Goal: Transaction & Acquisition: Purchase product/service

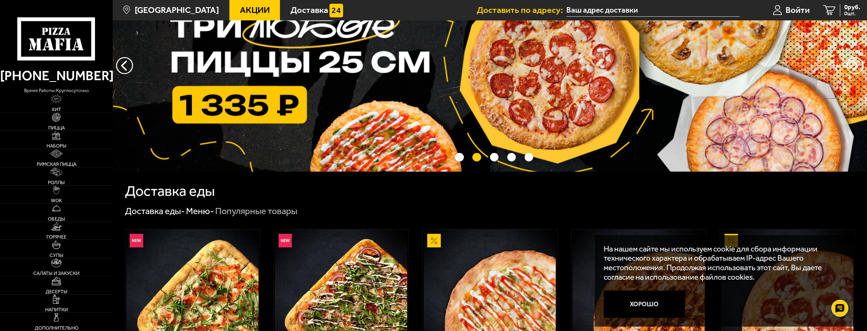
scroll to position [34, 0]
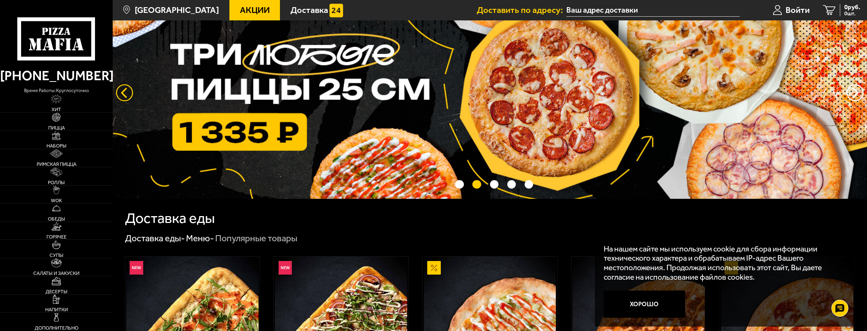
click at [123, 94] on button "следующий" at bounding box center [124, 92] width 17 height 17
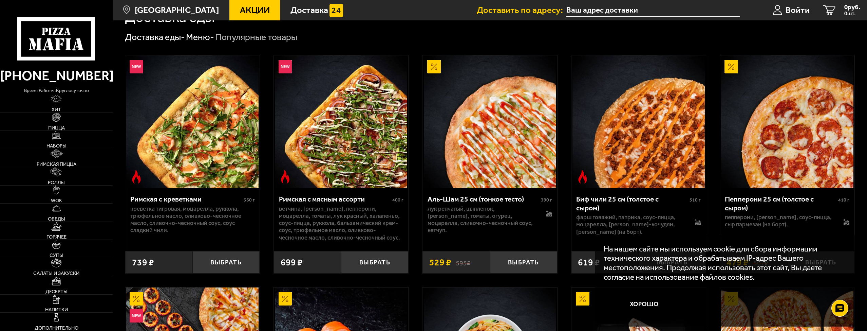
scroll to position [238, 0]
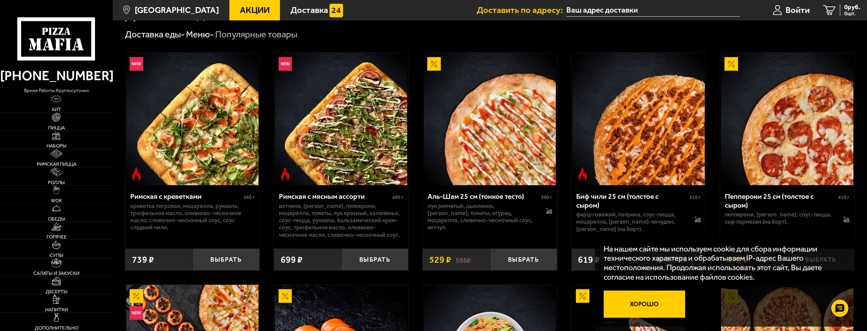
click at [634, 303] on button "Хорошо" at bounding box center [644, 303] width 81 height 27
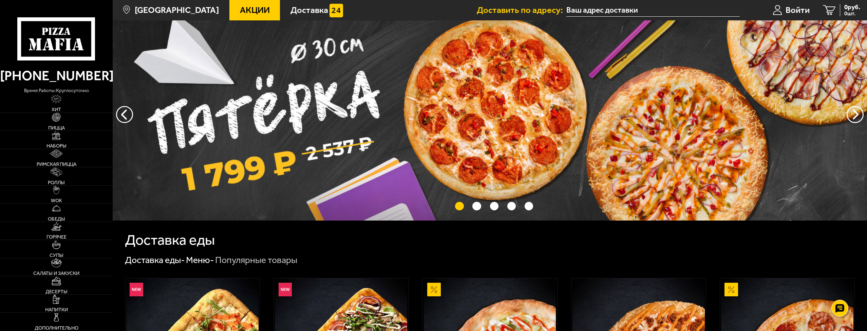
scroll to position [0, 0]
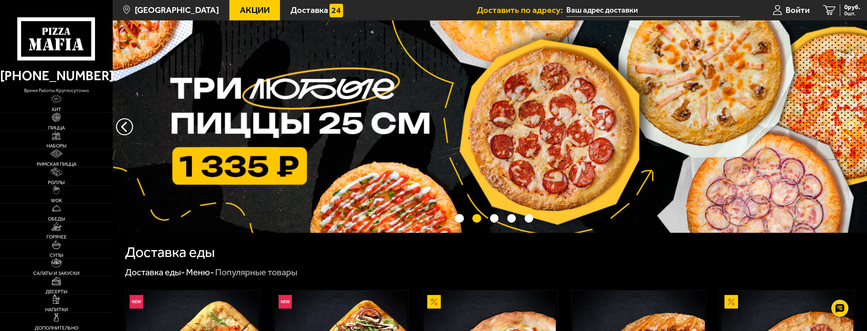
click at [858, 124] on button "предыдущий" at bounding box center [855, 126] width 17 height 17
click at [374, 133] on img at bounding box center [490, 126] width 755 height 212
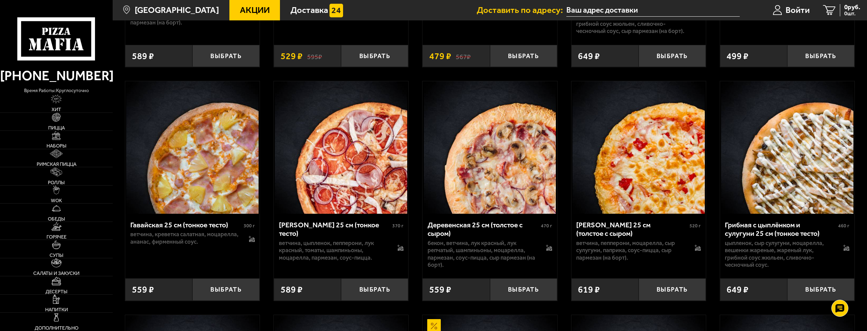
scroll to position [950, 0]
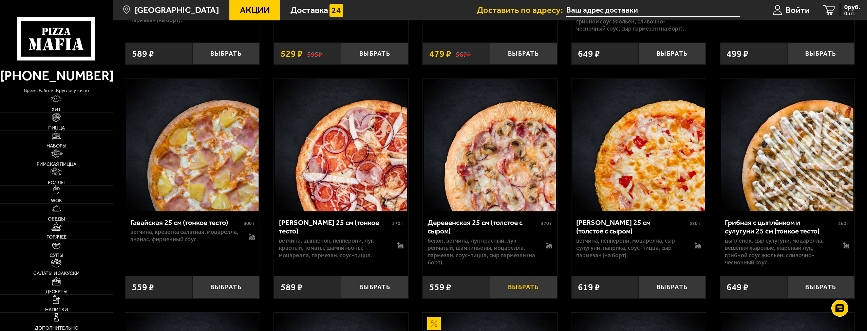
click at [523, 298] on button "Выбрать" at bounding box center [523, 287] width 67 height 22
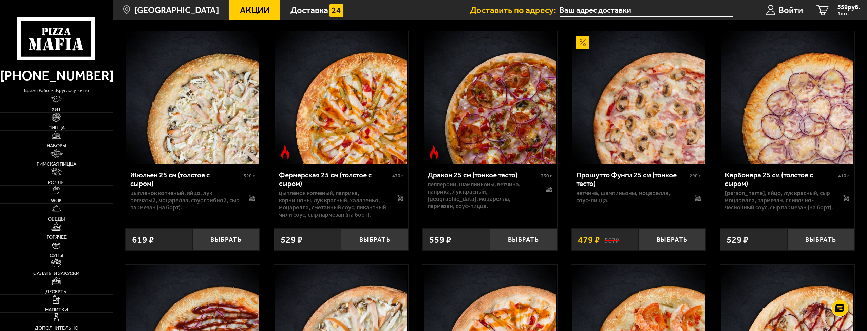
scroll to position [1459, 0]
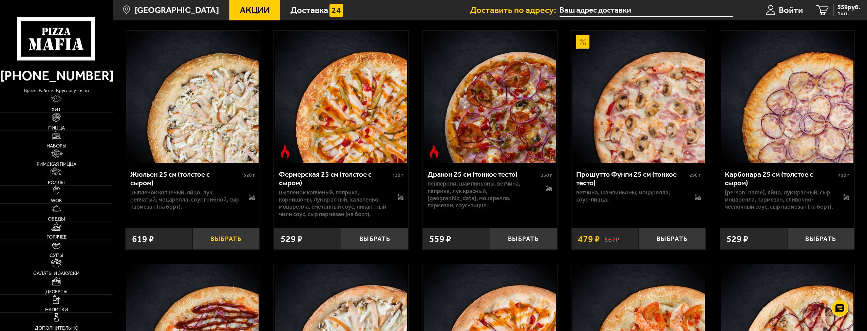
click at [228, 249] on button "Выбрать" at bounding box center [225, 238] width 67 height 22
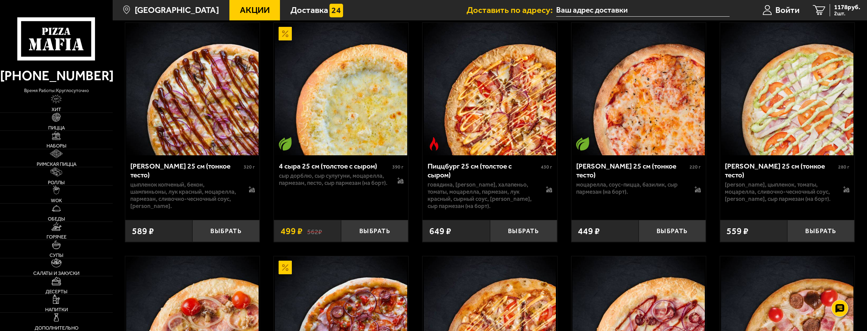
scroll to position [2172, 0]
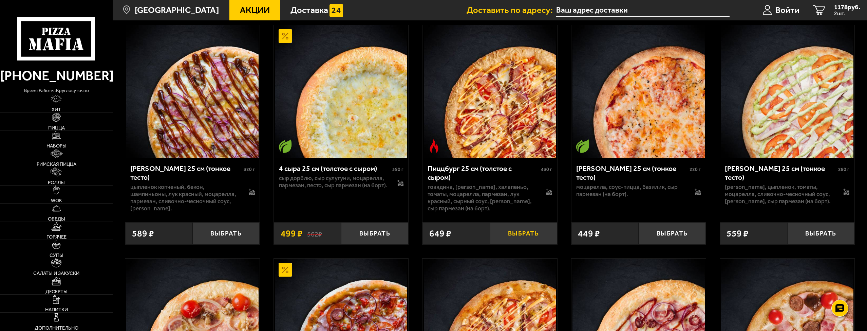
click at [528, 244] on button "Выбрать" at bounding box center [523, 233] width 67 height 22
click at [784, 10] on span "Войти" at bounding box center [788, 10] width 24 height 9
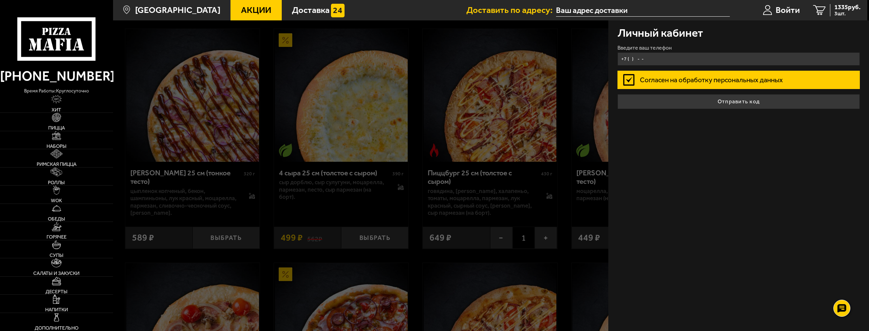
click at [652, 58] on input "+7 ( ) - -" at bounding box center [738, 58] width 243 height 13
click at [659, 59] on input "+7 ( ) - -" at bounding box center [738, 58] width 243 height 13
type input "+7 ( ) - -"
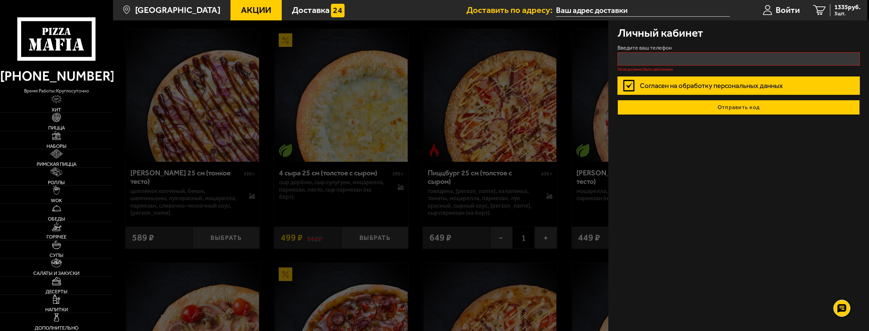
click at [730, 100] on button "Отправить код" at bounding box center [738, 107] width 243 height 15
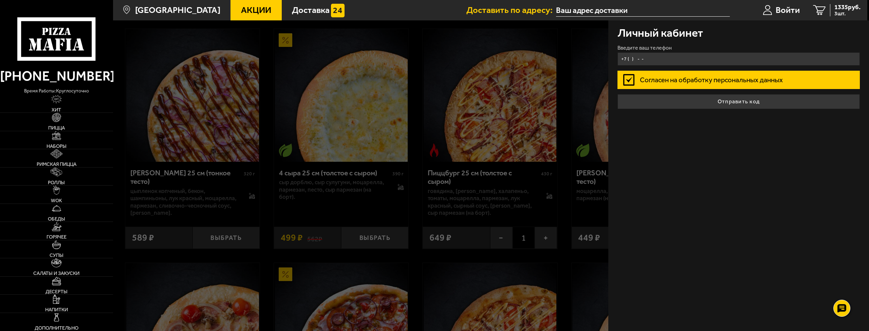
click at [638, 59] on input "+7 ( ) - -" at bounding box center [738, 58] width 243 height 13
type input "+7 (921) 423-11-15"
click at [627, 79] on label "Согласен на обработку персональных данных" at bounding box center [738, 80] width 243 height 18
click at [0, 0] on input "Согласен на обработку персональных данных" at bounding box center [0, 0] width 0 height 0
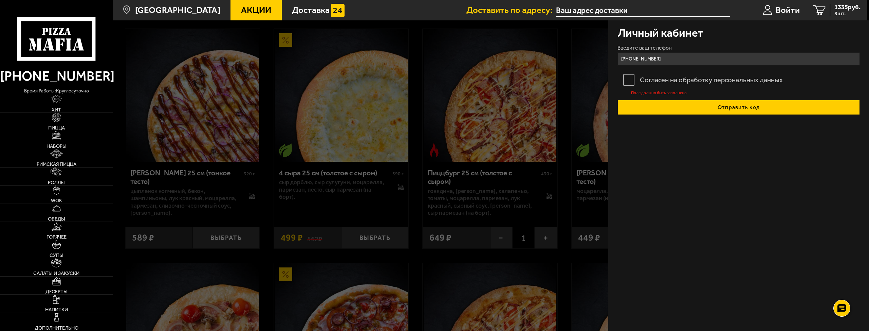
click at [663, 106] on button "Отправить код" at bounding box center [738, 107] width 243 height 15
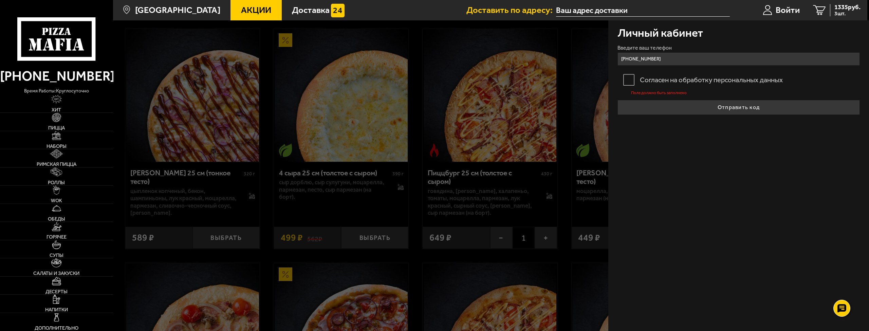
click at [631, 81] on label "Согласен на обработку персональных данных" at bounding box center [738, 80] width 243 height 18
click at [0, 0] on input "Согласен на обработку персональных данных" at bounding box center [0, 0] width 0 height 0
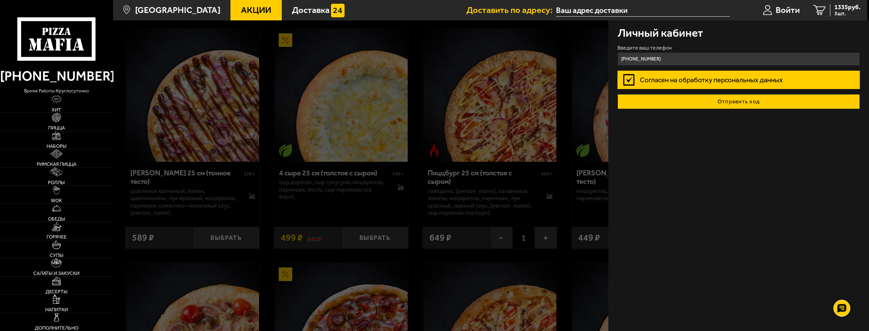
click at [647, 100] on button "Отправить код" at bounding box center [738, 101] width 243 height 15
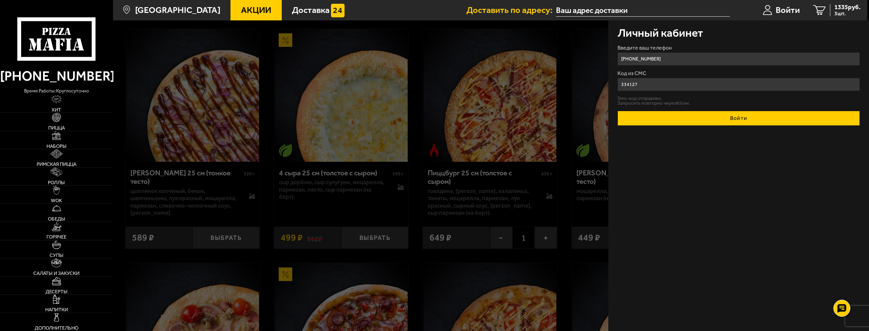
type input "334127"
click at [700, 119] on button "Войти" at bounding box center [738, 118] width 243 height 15
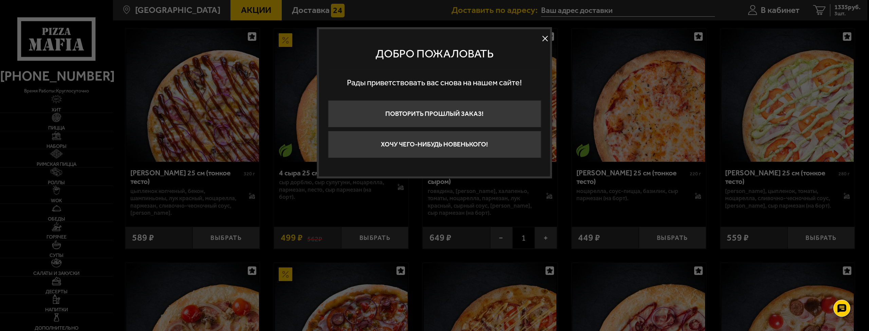
click at [546, 37] on button at bounding box center [545, 39] width 10 height 10
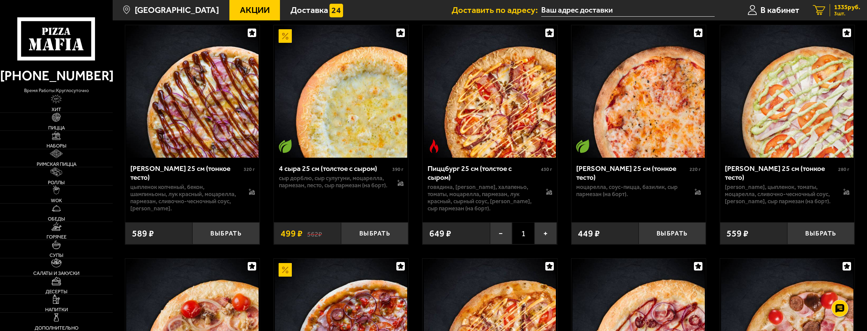
click at [837, 8] on span "1335 руб." at bounding box center [847, 7] width 26 height 6
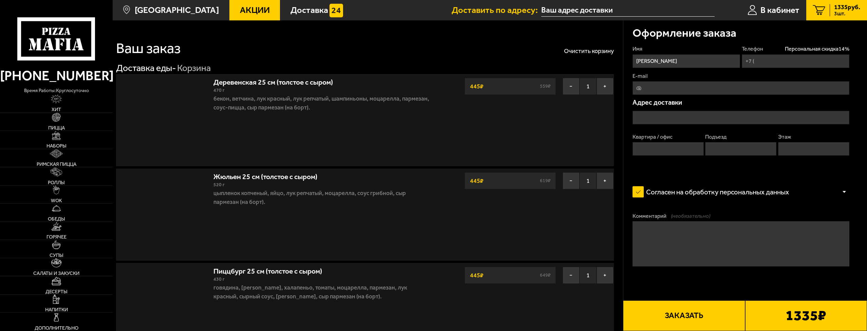
type input "+7 (921) 423-11-15"
type input "Шлиссельбургский проспект, 45, подъезд 4"
type input "324"
type input "4"
type input "12"
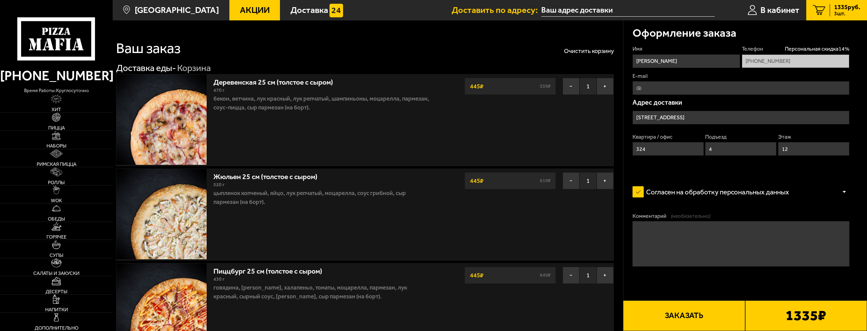
type input "Шлиссельбургский проспект, 45"
click at [570, 86] on button "−" at bounding box center [571, 86] width 17 height 17
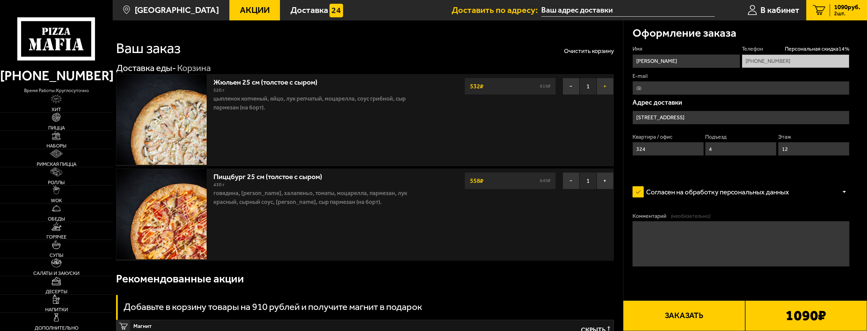
click at [604, 87] on button "+" at bounding box center [605, 86] width 17 height 17
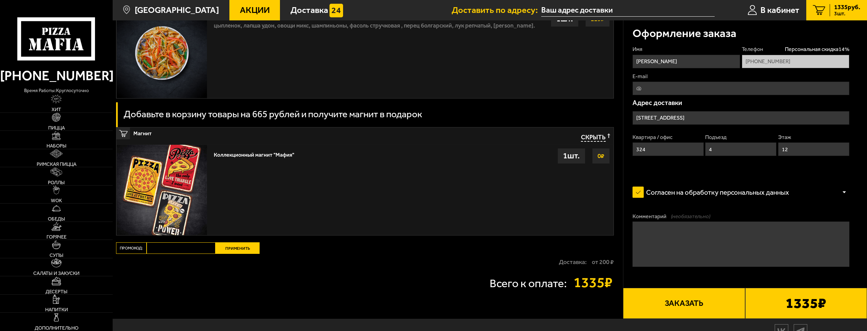
scroll to position [882, 0]
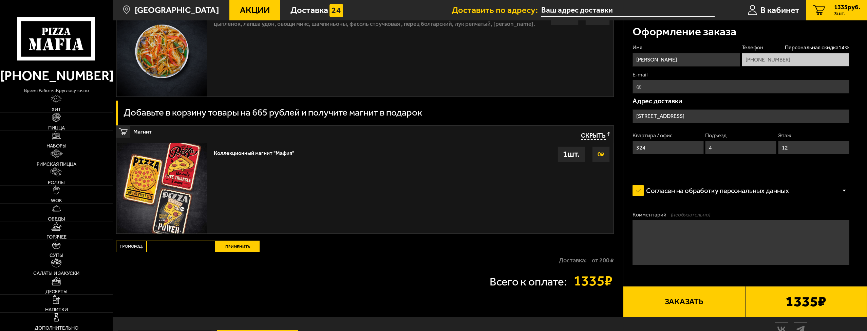
click at [674, 305] on button "Заказать" at bounding box center [684, 301] width 122 height 31
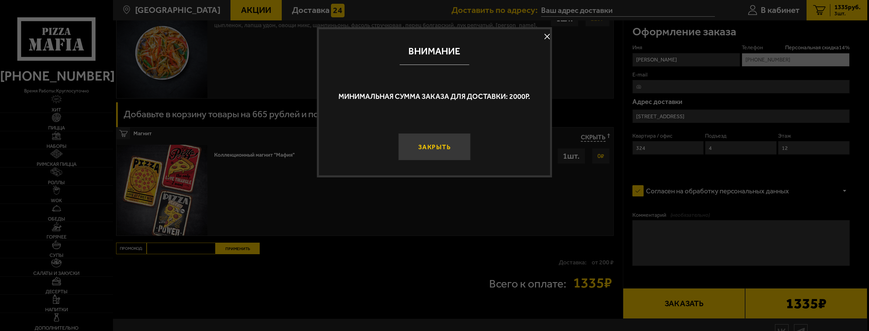
click at [435, 148] on button "Закрыть" at bounding box center [434, 146] width 72 height 27
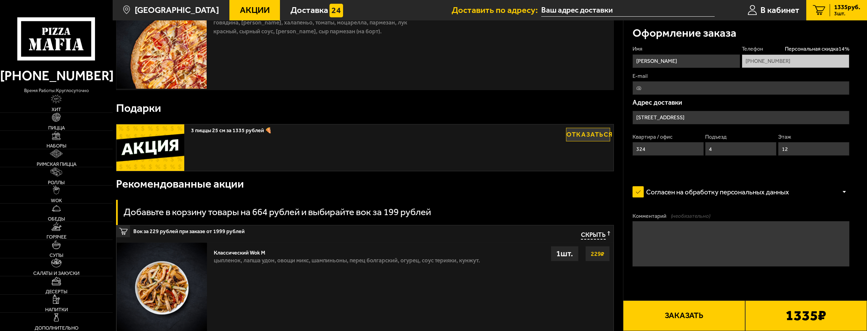
scroll to position [170, 0]
click at [595, 135] on button "Отказаться" at bounding box center [588, 135] width 44 height 14
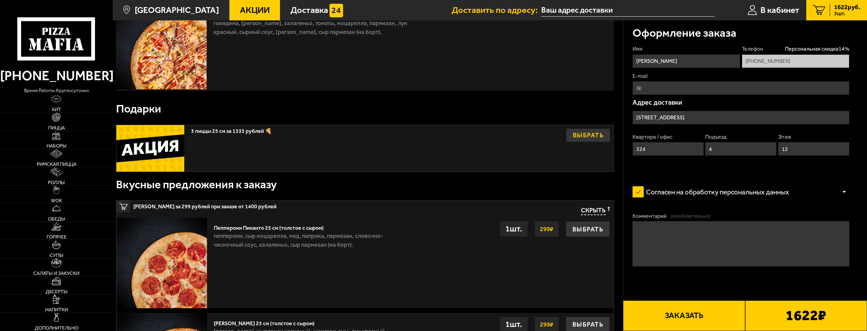
click at [580, 132] on button "Выбрать" at bounding box center [588, 135] width 44 height 14
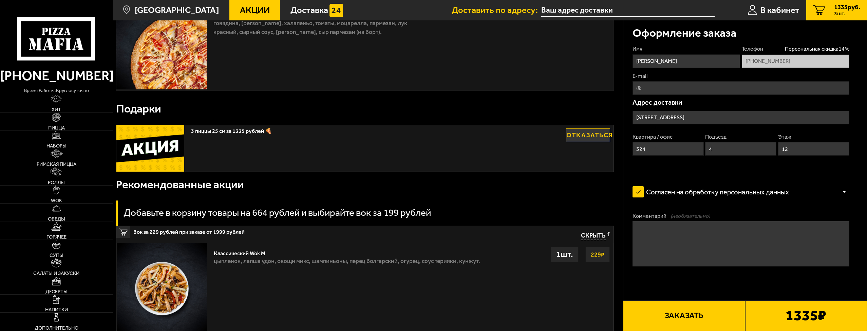
click at [591, 235] on span "Скрыть" at bounding box center [593, 235] width 25 height 8
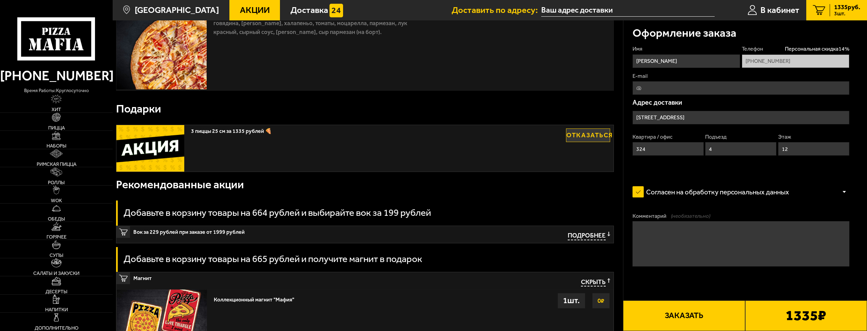
click at [686, 316] on button "Заказать" at bounding box center [684, 315] width 122 height 31
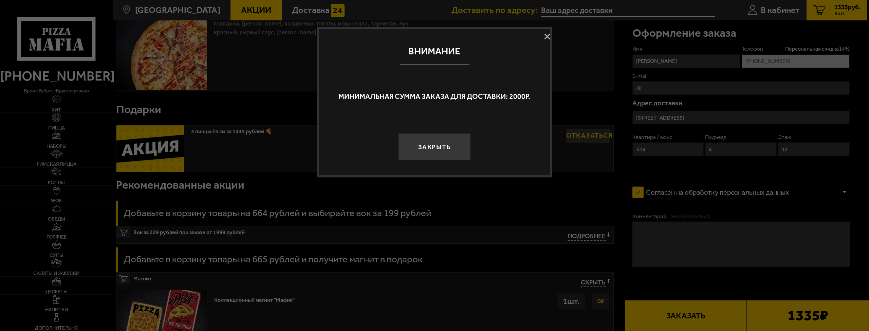
click at [547, 33] on button at bounding box center [547, 37] width 10 height 10
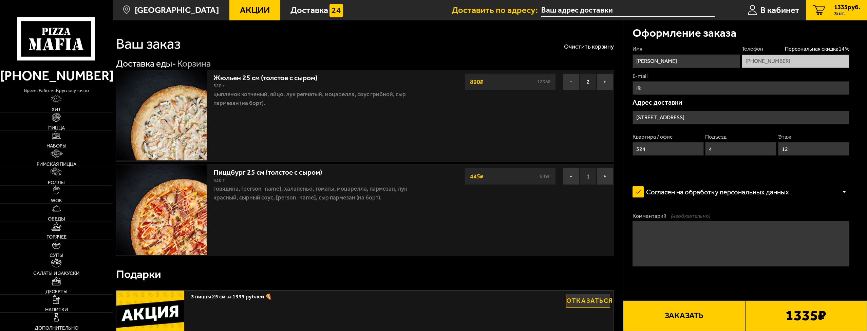
scroll to position [0, 0]
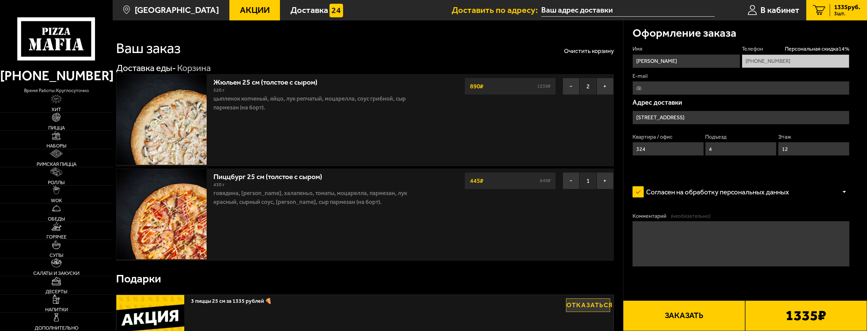
click at [678, 309] on button "Заказать" at bounding box center [684, 315] width 122 height 31
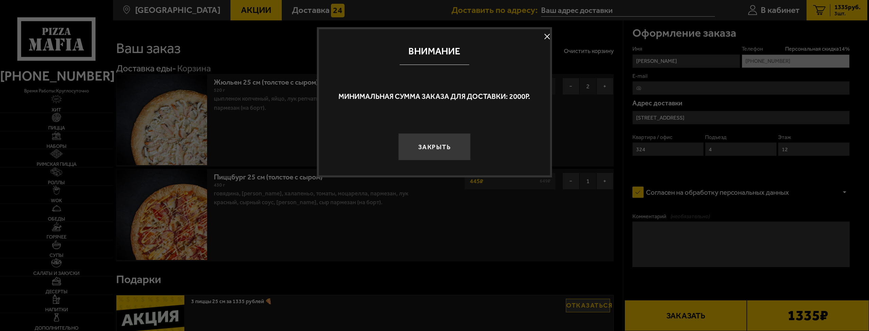
click at [545, 36] on button at bounding box center [547, 37] width 10 height 10
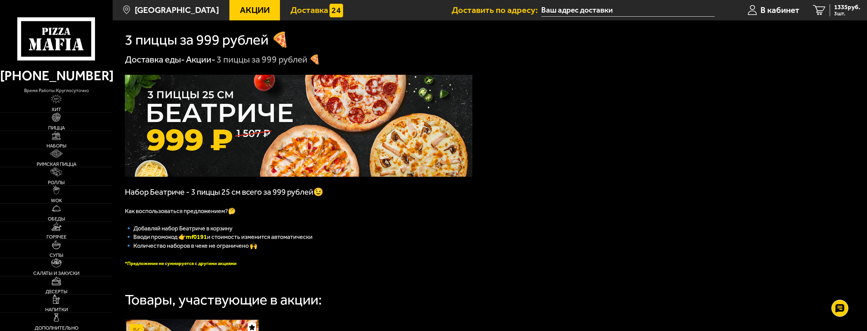
click at [305, 10] on span "Доставка" at bounding box center [310, 10] width 38 height 9
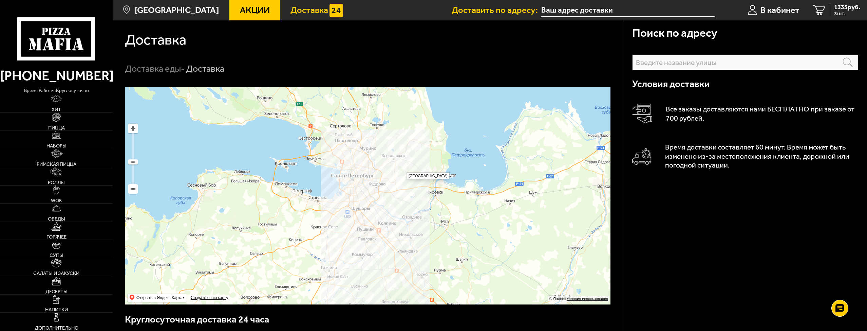
click at [403, 169] on ymaps at bounding box center [368, 195] width 486 height 217
click at [391, 191] on ymaps at bounding box center [368, 195] width 486 height 217
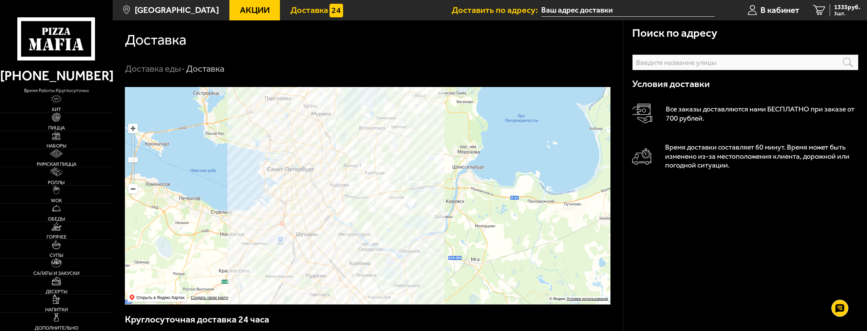
click at [391, 204] on ymaps at bounding box center [368, 195] width 486 height 217
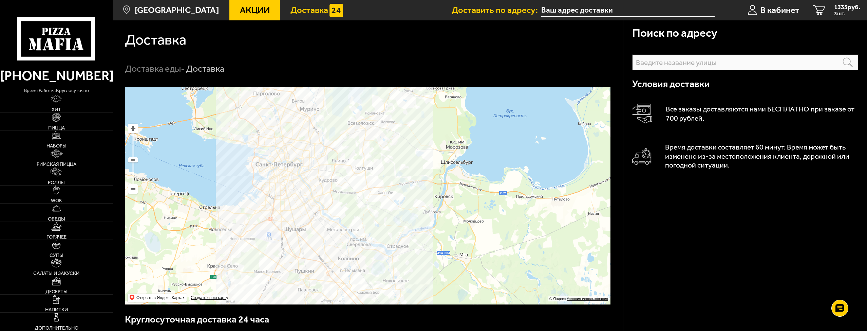
click at [375, 205] on ymaps at bounding box center [368, 195] width 486 height 217
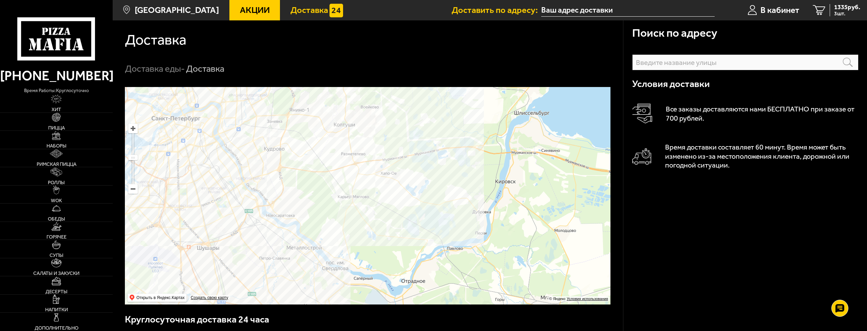
click at [340, 226] on ymaps at bounding box center [368, 195] width 486 height 217
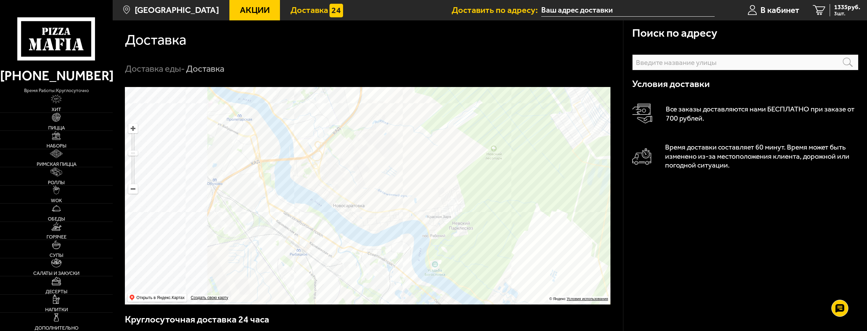
drag, startPoint x: 202, startPoint y: 238, endPoint x: 393, endPoint y: 316, distance: 206.4
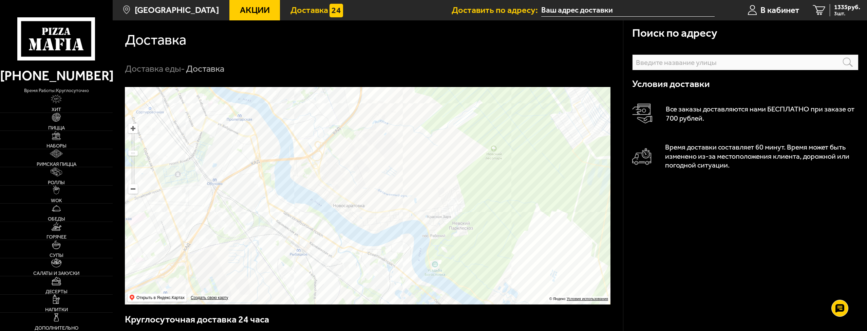
click at [393, 316] on div "Поиск по адресу Информация по адресу Условия доставки Все заказы доставляются н…" at bounding box center [368, 329] width 510 height 485
click at [354, 261] on ymaps at bounding box center [368, 195] width 486 height 217
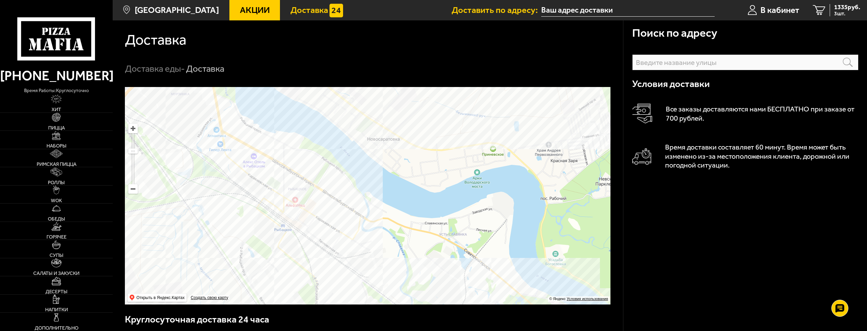
drag, startPoint x: 342, startPoint y: 234, endPoint x: 368, endPoint y: 287, distance: 58.6
click at [368, 287] on ymaps at bounding box center [368, 195] width 486 height 217
click at [378, 255] on ymaps at bounding box center [368, 195] width 486 height 217
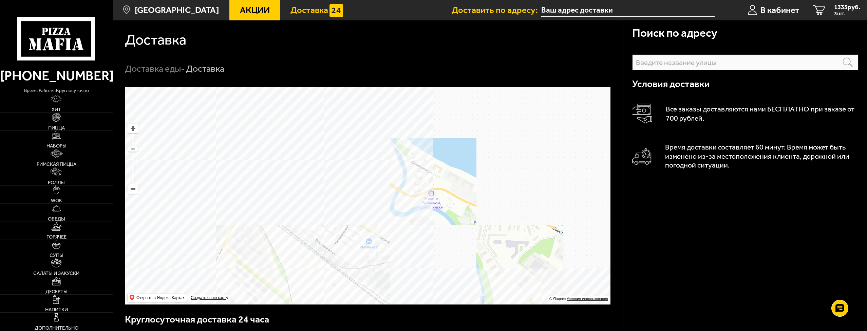
drag, startPoint x: 366, startPoint y: 211, endPoint x: 421, endPoint y: 279, distance: 87.1
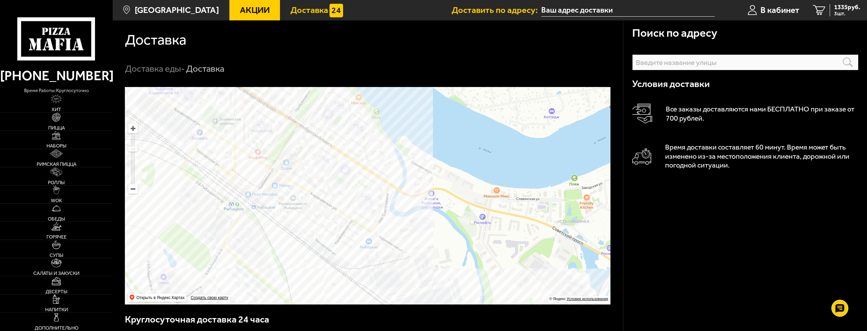
click at [421, 279] on ymaps at bounding box center [368, 195] width 486 height 217
click at [424, 250] on ymaps at bounding box center [368, 195] width 486 height 217
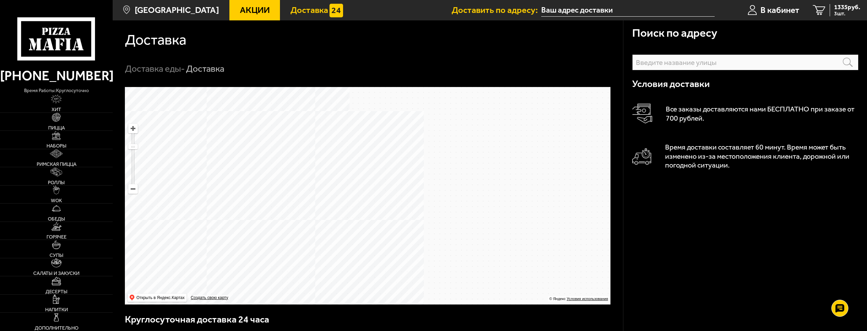
drag, startPoint x: 372, startPoint y: 202, endPoint x: 411, endPoint y: 299, distance: 104.4
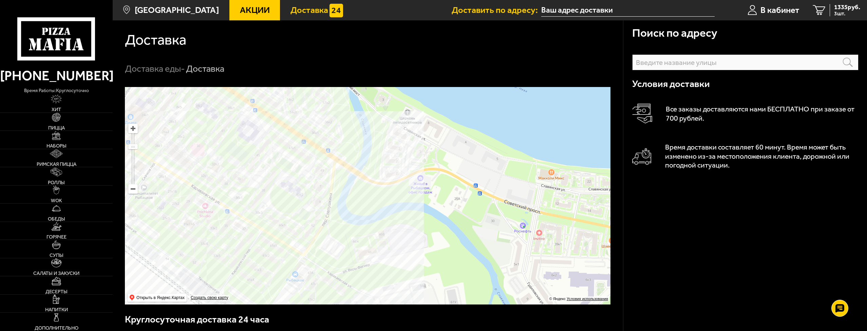
click at [411, 299] on ymaps at bounding box center [368, 195] width 486 height 217
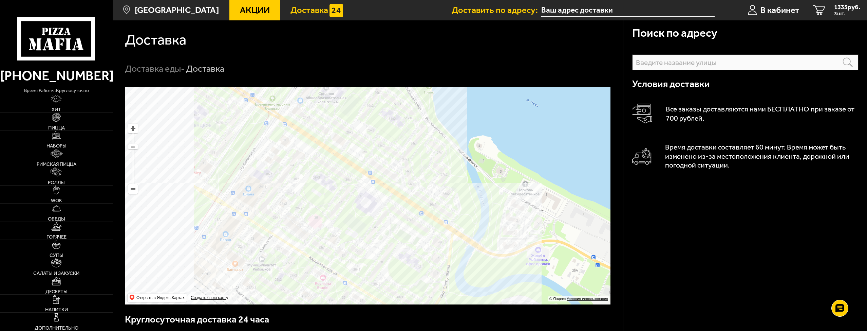
drag, startPoint x: 406, startPoint y: 228, endPoint x: 524, endPoint y: 299, distance: 137.8
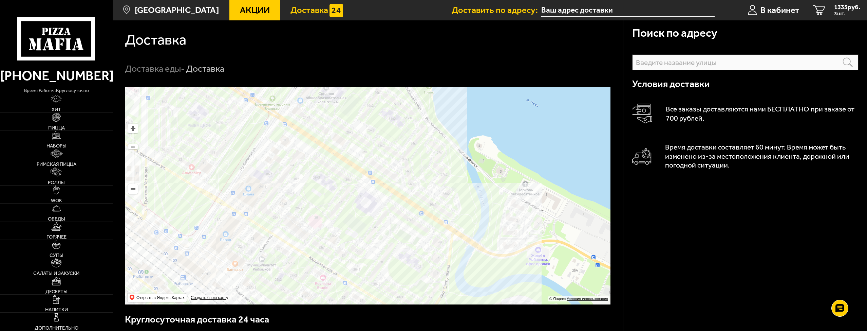
click at [524, 299] on ymaps at bounding box center [368, 195] width 486 height 217
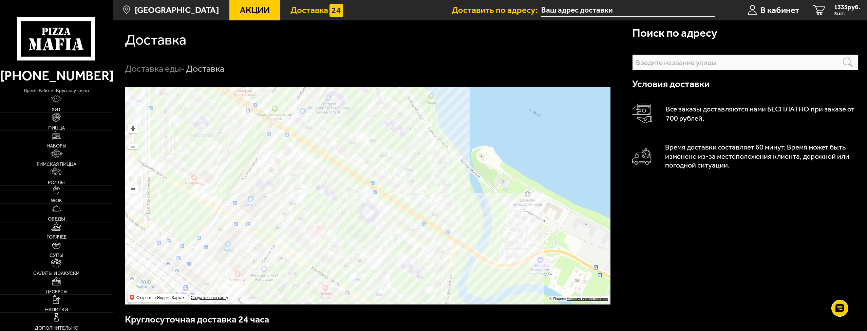
drag, startPoint x: 516, startPoint y: 233, endPoint x: 518, endPoint y: 243, distance: 10.5
click at [518, 243] on ymaps at bounding box center [368, 195] width 486 height 217
click at [774, 10] on span "В кабинет" at bounding box center [780, 10] width 39 height 9
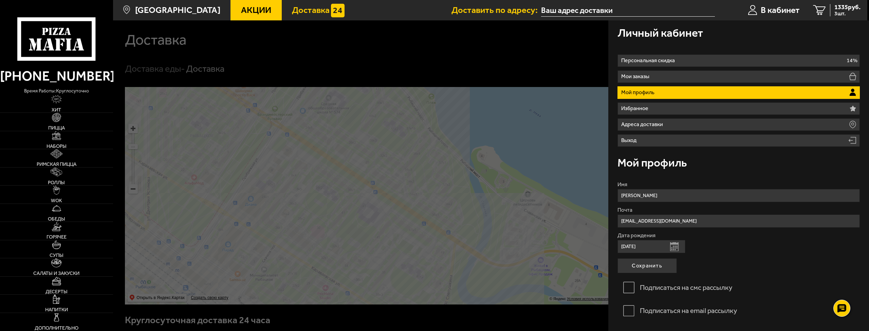
click at [241, 8] on span "Акции" at bounding box center [256, 10] width 30 height 9
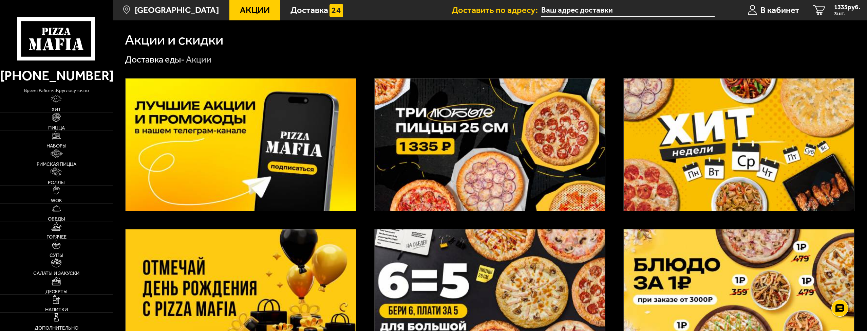
click at [58, 151] on img at bounding box center [56, 153] width 13 height 9
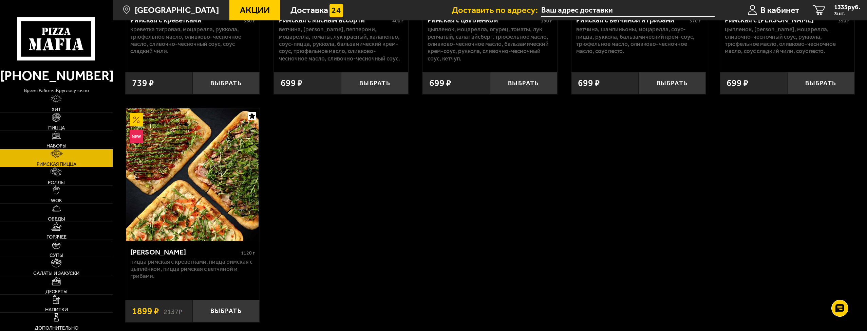
scroll to position [238, 0]
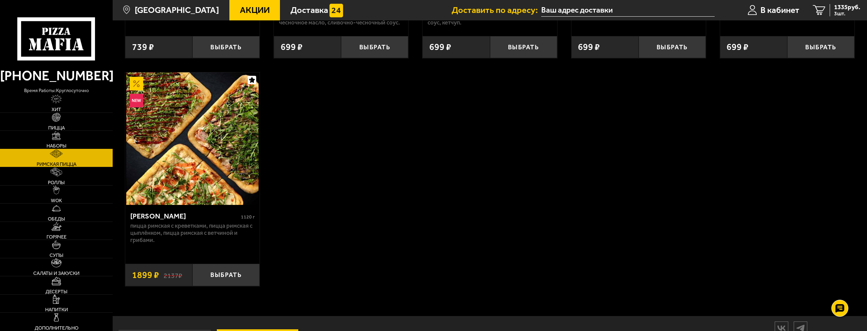
click at [59, 137] on img at bounding box center [56, 135] width 9 height 9
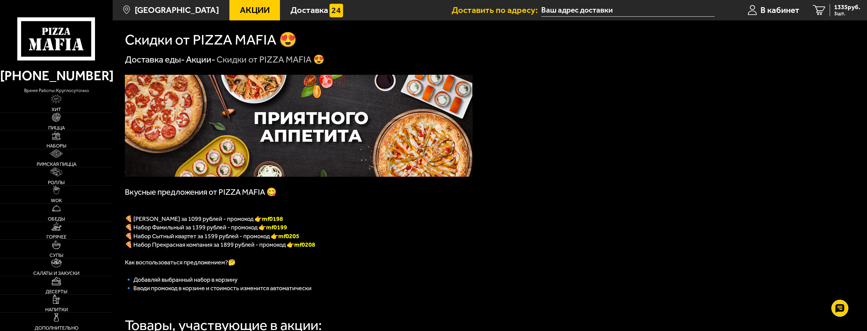
click at [244, 9] on span "Акции" at bounding box center [255, 10] width 30 height 9
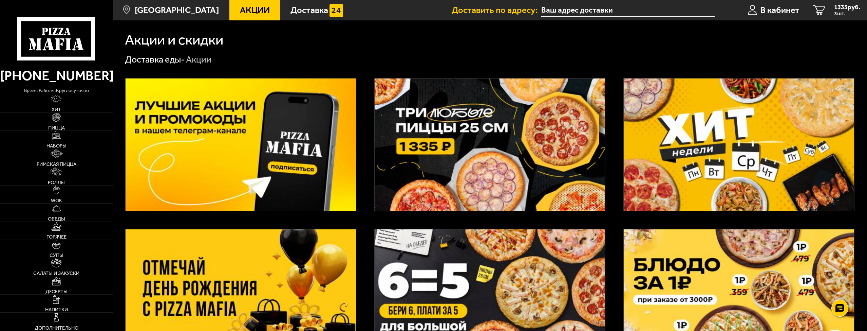
click at [434, 160] on img at bounding box center [490, 144] width 230 height 132
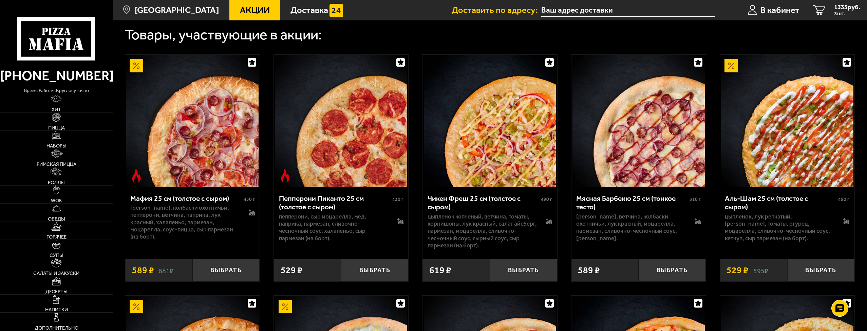
scroll to position [272, 0]
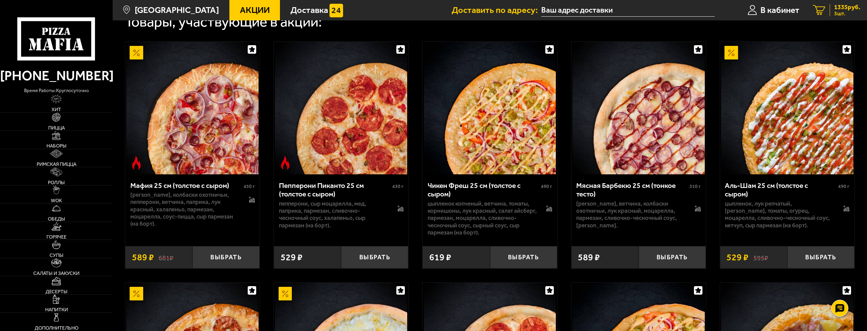
click at [846, 11] on span "3 шт." at bounding box center [847, 13] width 26 height 5
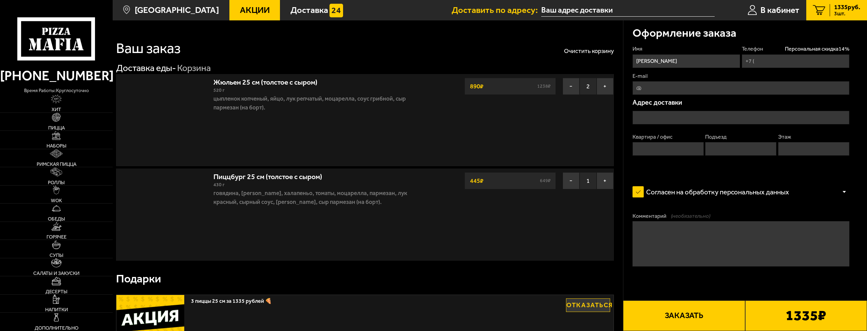
type input "+7 (921) 423-11-15"
type input "Шлиссельбургский проспект, 45, подъезд 4"
type input "324"
type input "4"
type input "12"
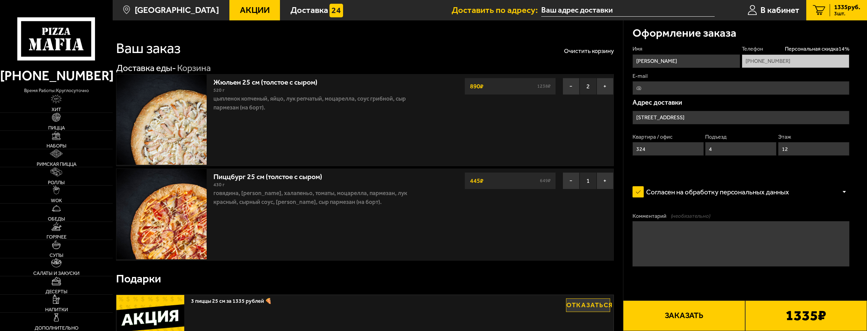
type input "Шлиссельбургский проспект, 45"
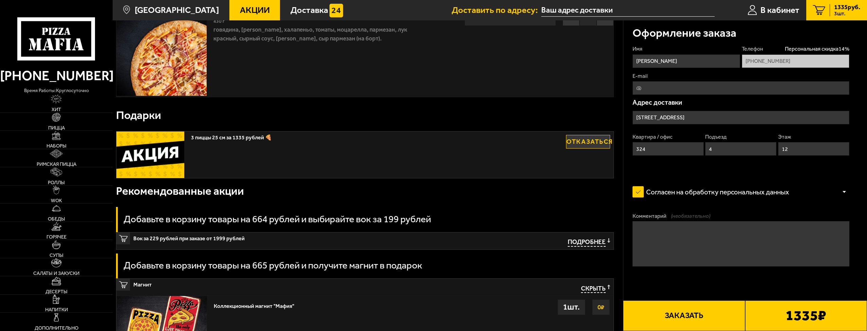
scroll to position [204, 0]
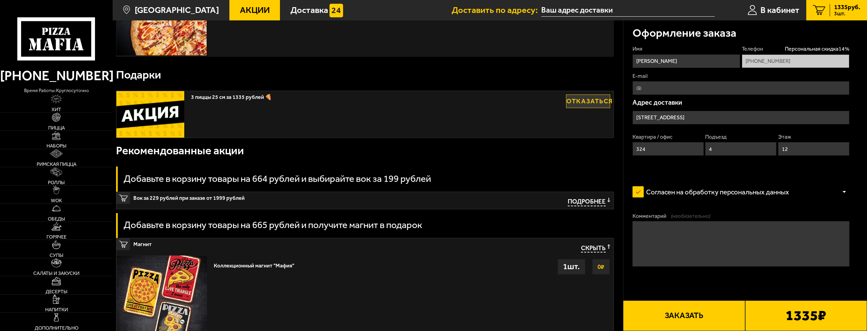
click at [585, 202] on span "Подробнее" at bounding box center [587, 202] width 38 height 8
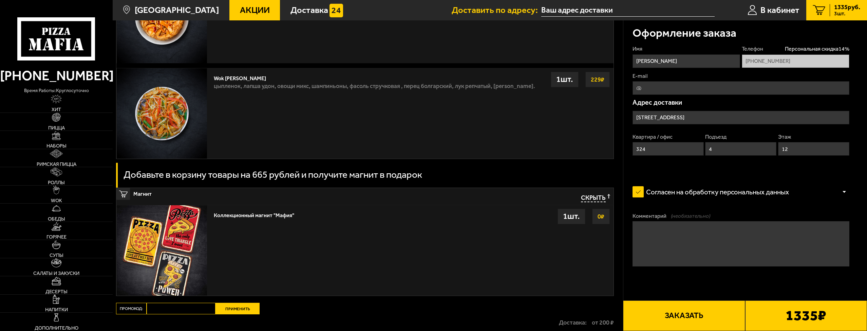
scroll to position [815, 0]
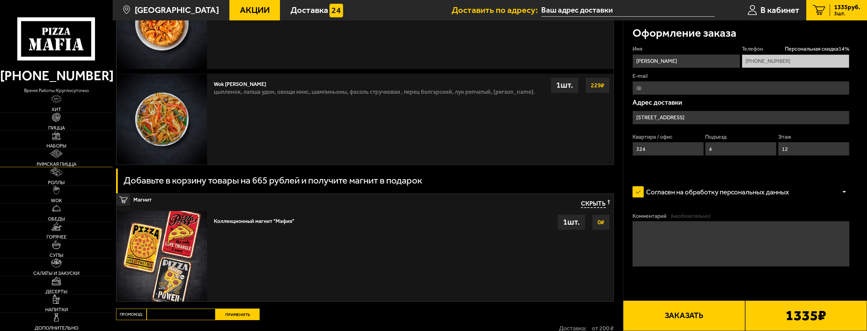
click at [63, 162] on span "Римская пицца" at bounding box center [57, 164] width 40 height 5
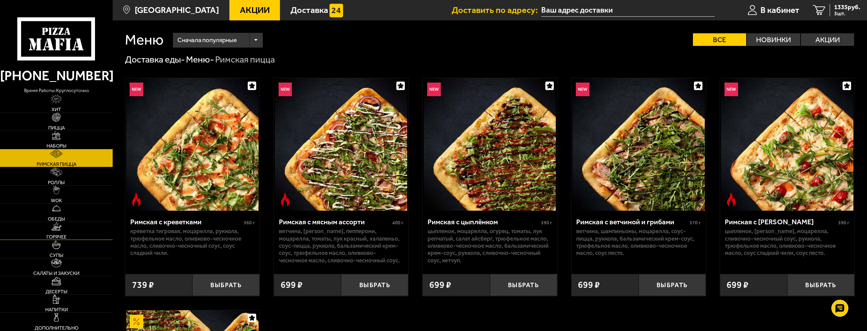
click at [56, 237] on span "Горячее" at bounding box center [56, 236] width 20 height 5
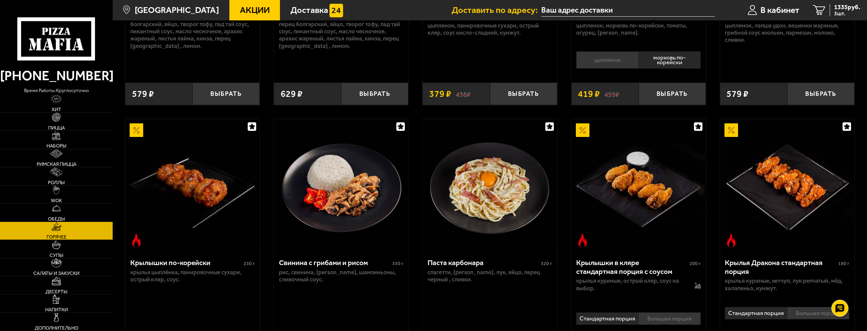
scroll to position [170, 0]
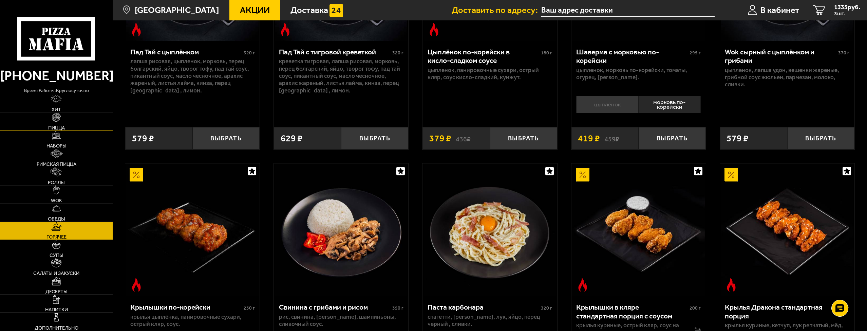
click at [59, 114] on img at bounding box center [56, 117] width 9 height 9
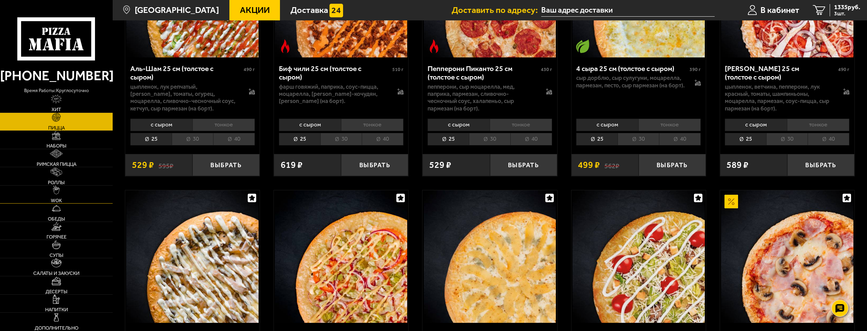
scroll to position [204, 0]
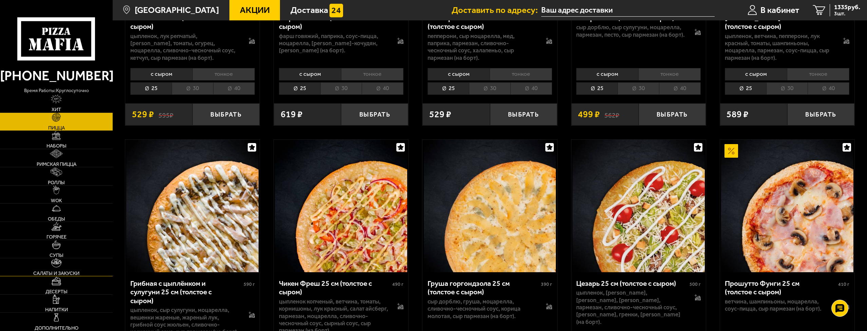
click at [62, 273] on span "Салаты и закуски" at bounding box center [56, 273] width 46 height 5
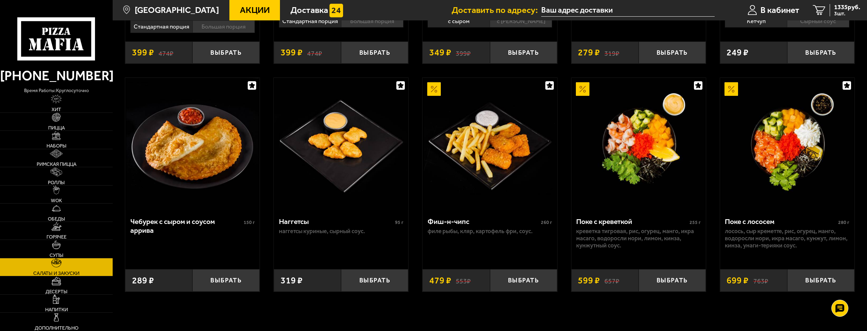
scroll to position [464, 0]
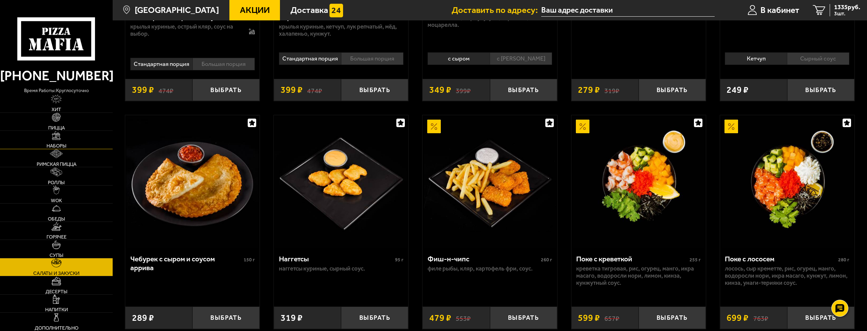
click at [56, 139] on img at bounding box center [56, 135] width 9 height 9
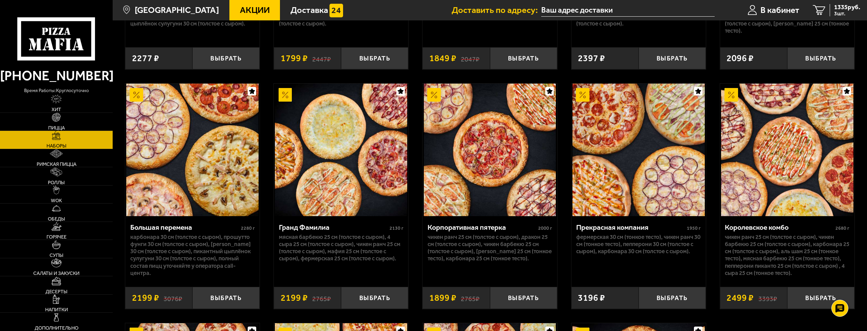
scroll to position [1173, 0]
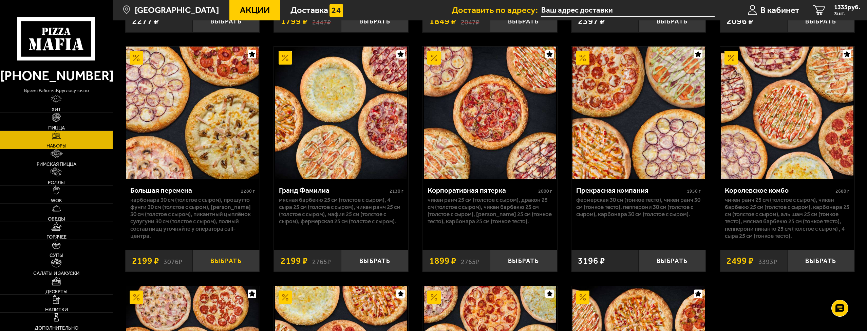
click at [224, 263] on button "Выбрать" at bounding box center [225, 260] width 67 height 22
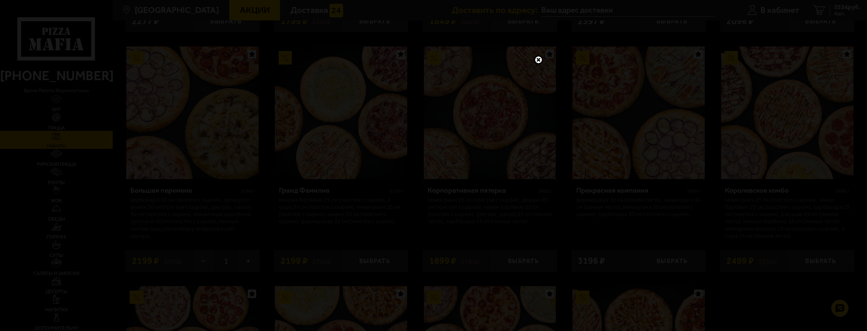
click at [538, 58] on link at bounding box center [538, 59] width 9 height 9
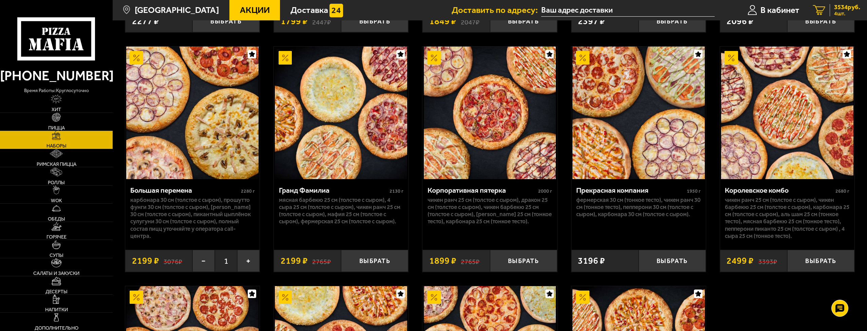
click at [843, 9] on span "3534 руб." at bounding box center [847, 7] width 26 height 6
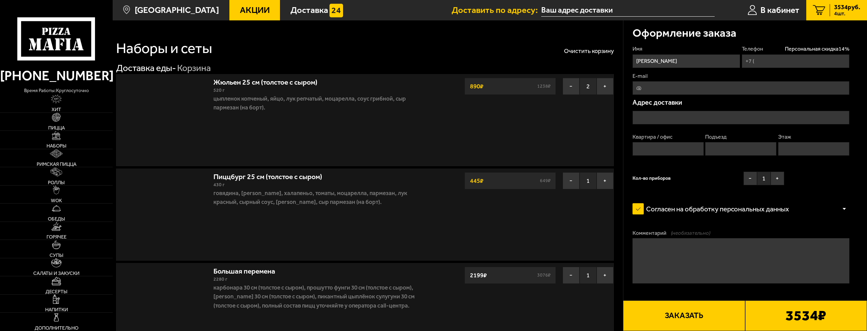
type input "+7 (921) 423-11-15"
type input "Шлиссельбургский проспект, 45, подъезд 4"
type input "324"
type input "4"
type input "12"
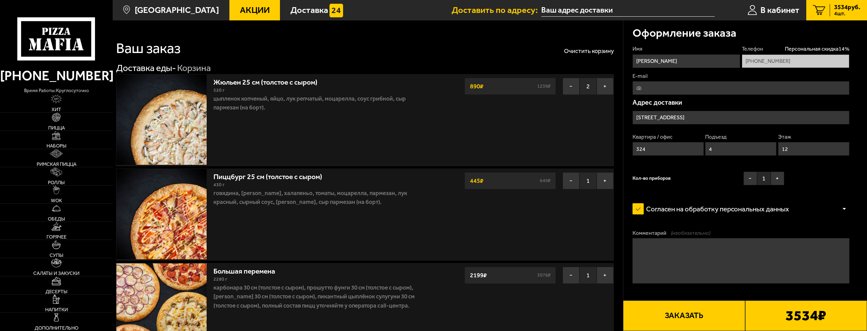
type input "Шлиссельбургский проспект, 45"
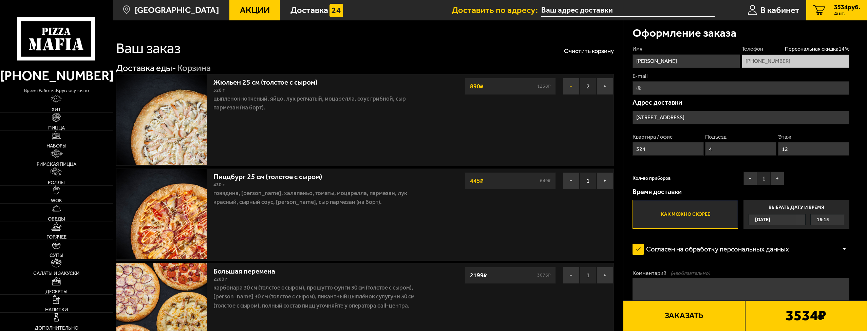
click at [571, 86] on button "−" at bounding box center [571, 86] width 17 height 17
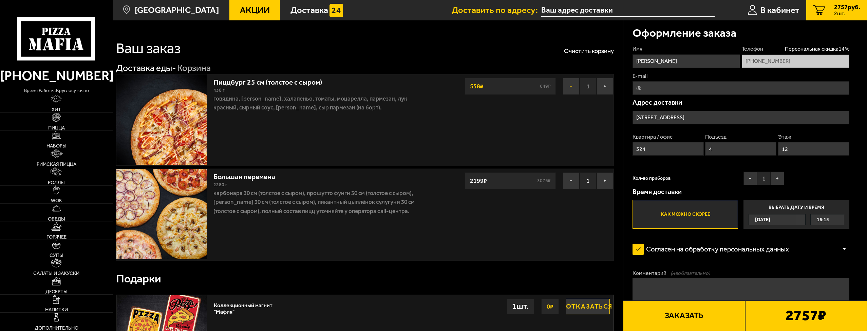
click at [571, 86] on button "−" at bounding box center [571, 86] width 17 height 17
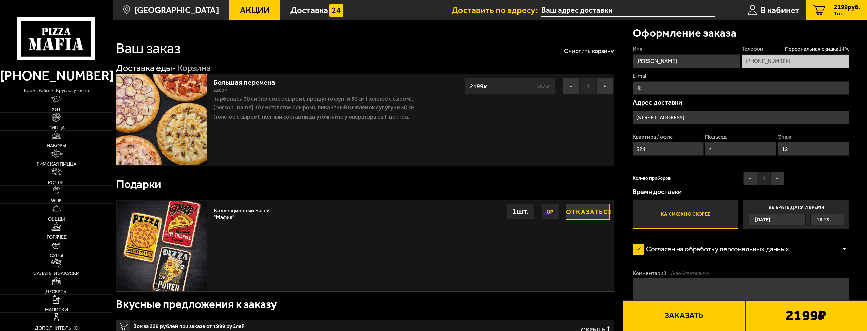
click at [693, 216] on label "Как можно скорее" at bounding box center [686, 214] width 106 height 29
click at [0, 0] on input "Как можно скорее" at bounding box center [0, 0] width 0 height 0
click at [676, 313] on button "Заказать" at bounding box center [684, 315] width 122 height 31
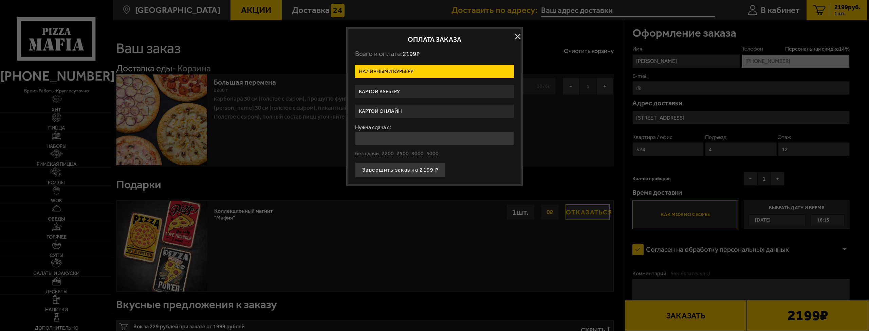
click at [389, 108] on label "Картой онлайн" at bounding box center [434, 111] width 159 height 13
click at [0, 0] on input "Картой онлайн" at bounding box center [0, 0] width 0 height 0
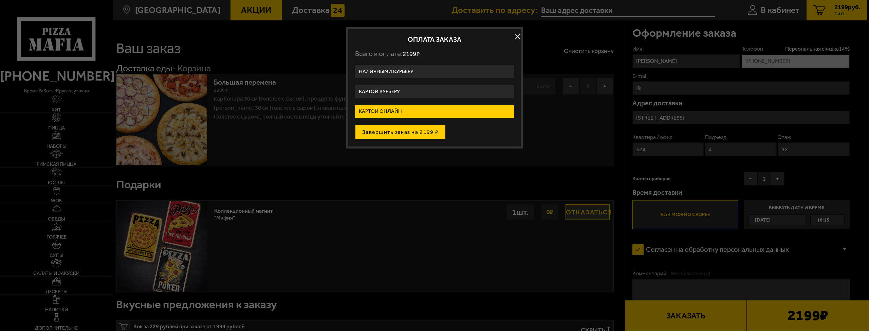
click at [405, 132] on button "Завершить заказ на 2199 ₽" at bounding box center [400, 132] width 91 height 15
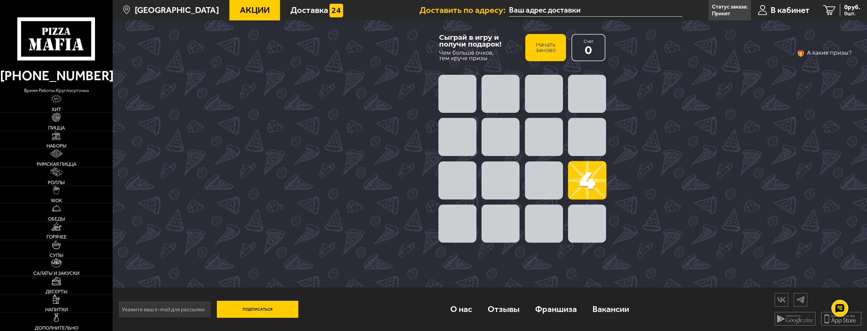
click at [585, 143] on span at bounding box center [587, 137] width 38 height 38
click at [463, 218] on span at bounding box center [458, 223] width 38 height 38
click at [462, 187] on span at bounding box center [458, 180] width 38 height 38
click at [495, 186] on span at bounding box center [501, 180] width 38 height 38
drag, startPoint x: 495, startPoint y: 216, endPoint x: 515, endPoint y: 220, distance: 20.5
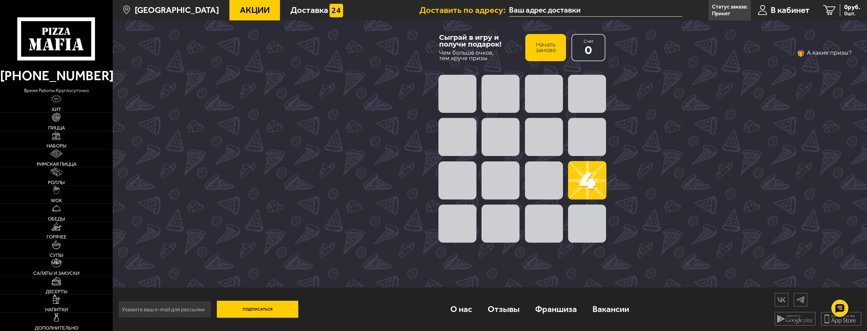
click at [497, 217] on span at bounding box center [501, 223] width 38 height 38
drag, startPoint x: 542, startPoint y: 222, endPoint x: 545, endPoint y: 189, distance: 32.8
click at [543, 218] on span at bounding box center [544, 223] width 38 height 38
drag, startPoint x: 544, startPoint y: 181, endPoint x: 561, endPoint y: 201, distance: 26.2
click at [551, 187] on span at bounding box center [544, 180] width 38 height 38
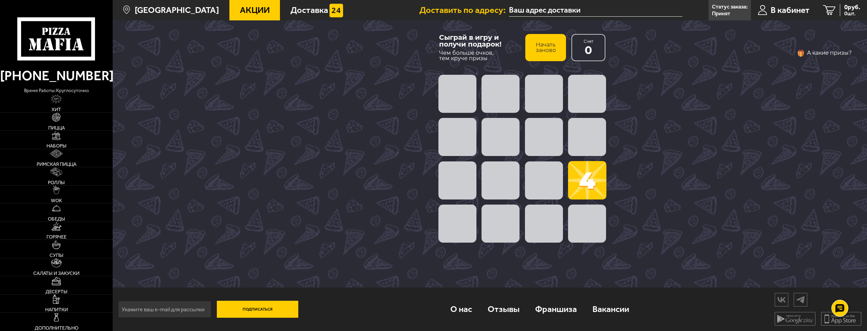
drag, startPoint x: 589, startPoint y: 223, endPoint x: 588, endPoint y: 192, distance: 31.6
click at [590, 218] on span at bounding box center [587, 223] width 38 height 38
click at [586, 182] on span at bounding box center [587, 180] width 38 height 38
click at [586, 136] on span at bounding box center [587, 137] width 38 height 38
click at [582, 101] on span at bounding box center [587, 94] width 38 height 38
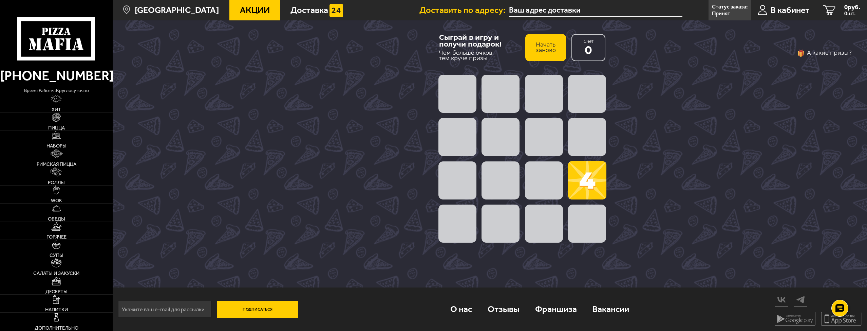
click at [553, 95] on span at bounding box center [544, 94] width 38 height 38
drag, startPoint x: 502, startPoint y: 94, endPoint x: 466, endPoint y: 94, distance: 35.3
click at [499, 94] on span at bounding box center [501, 94] width 38 height 38
click at [461, 93] on span at bounding box center [458, 94] width 38 height 38
click at [460, 130] on span at bounding box center [458, 137] width 38 height 38
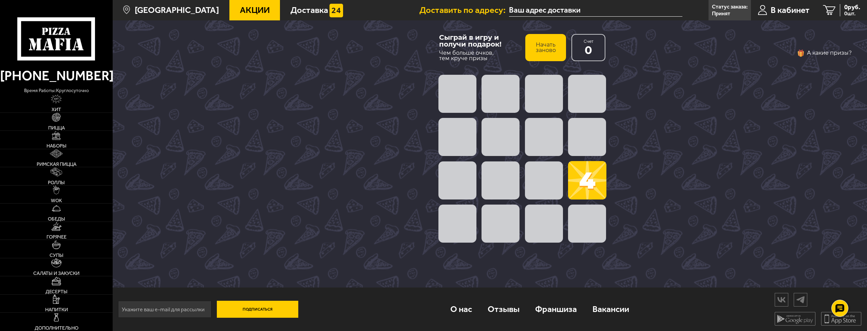
click at [546, 45] on button "Начать заново" at bounding box center [545, 47] width 41 height 27
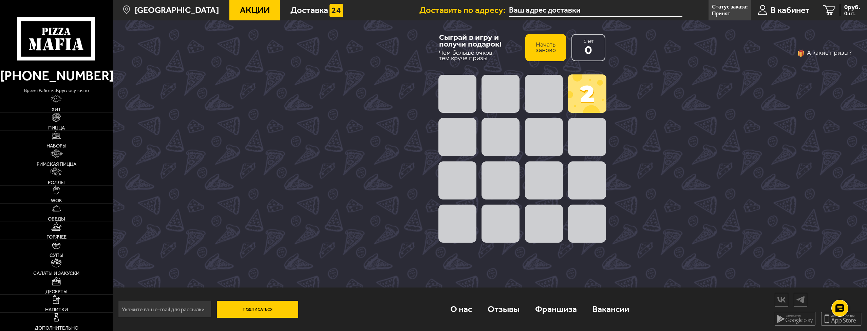
click at [546, 45] on button "Начать заново" at bounding box center [545, 47] width 41 height 27
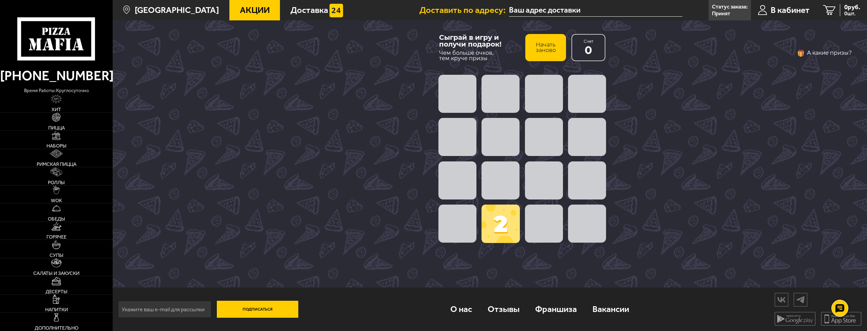
click at [546, 45] on button "Начать заново" at bounding box center [545, 47] width 41 height 27
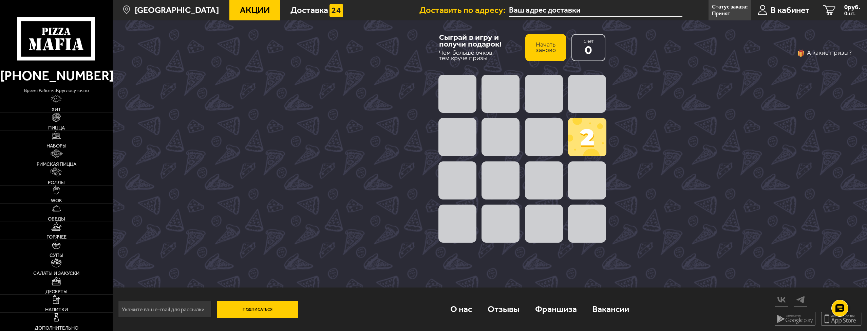
click at [546, 45] on button "Начать заново" at bounding box center [545, 47] width 41 height 27
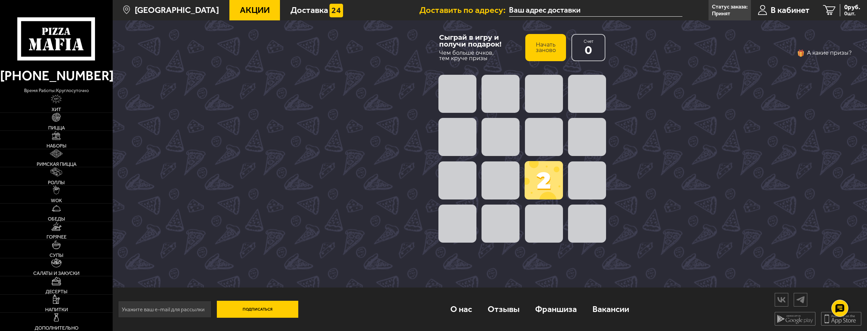
click at [546, 45] on button "Начать заново" at bounding box center [545, 47] width 41 height 27
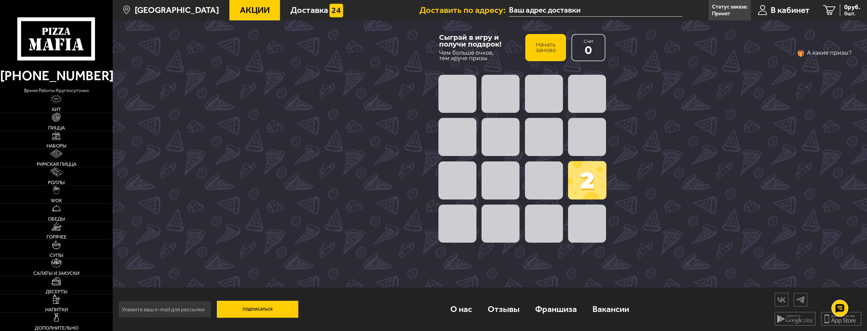
click at [546, 45] on button "Начать заново" at bounding box center [545, 47] width 41 height 27
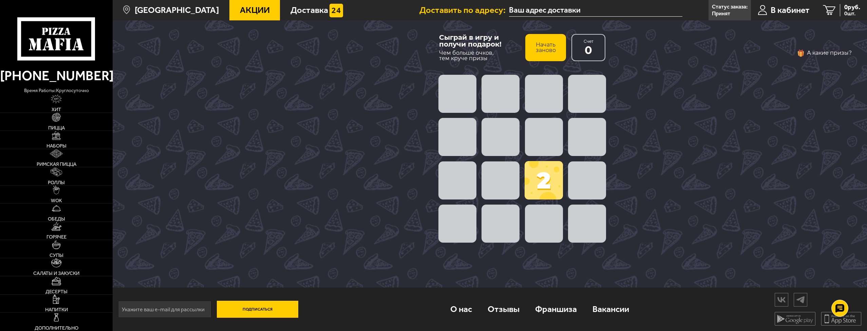
click at [546, 45] on button "Начать заново" at bounding box center [545, 47] width 41 height 27
